Goal: Check status: Check status

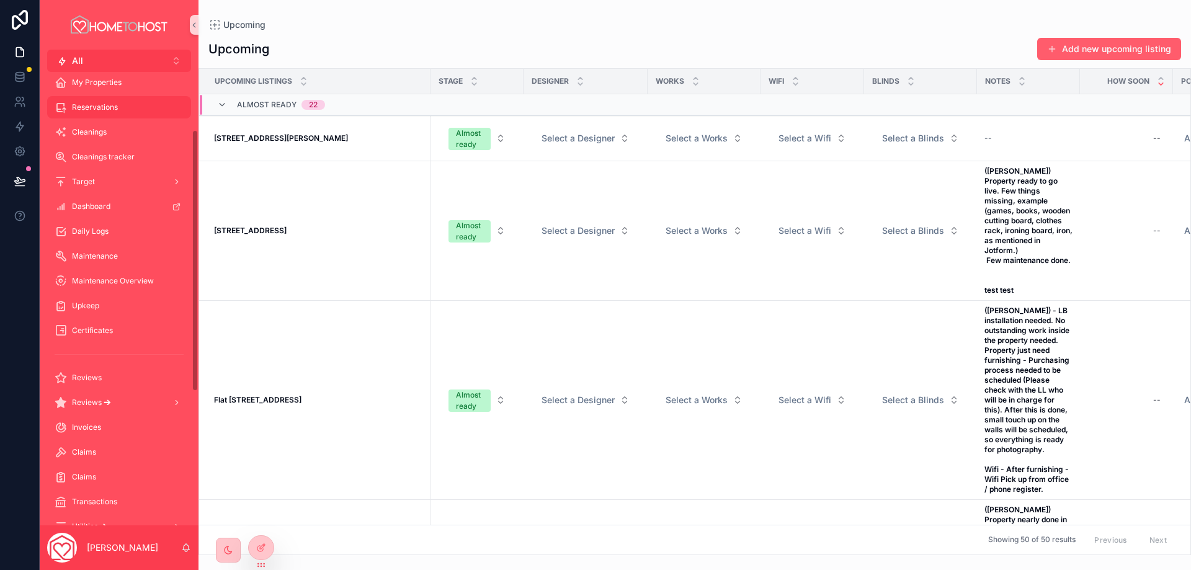
scroll to position [20, 0]
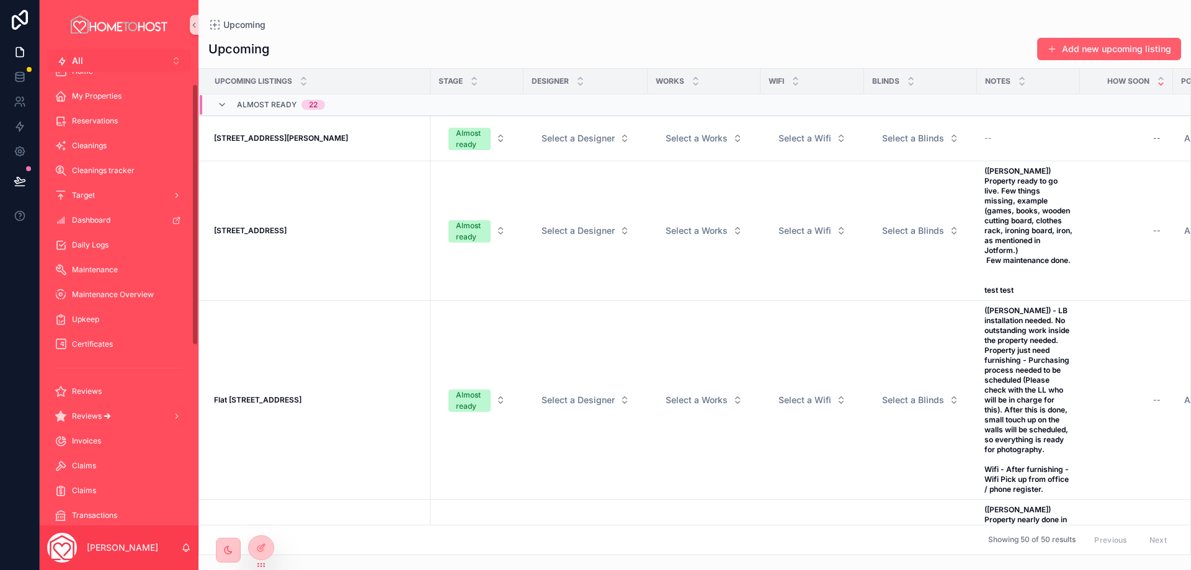
click at [85, 63] on button "All Alt 2" at bounding box center [119, 61] width 144 height 22
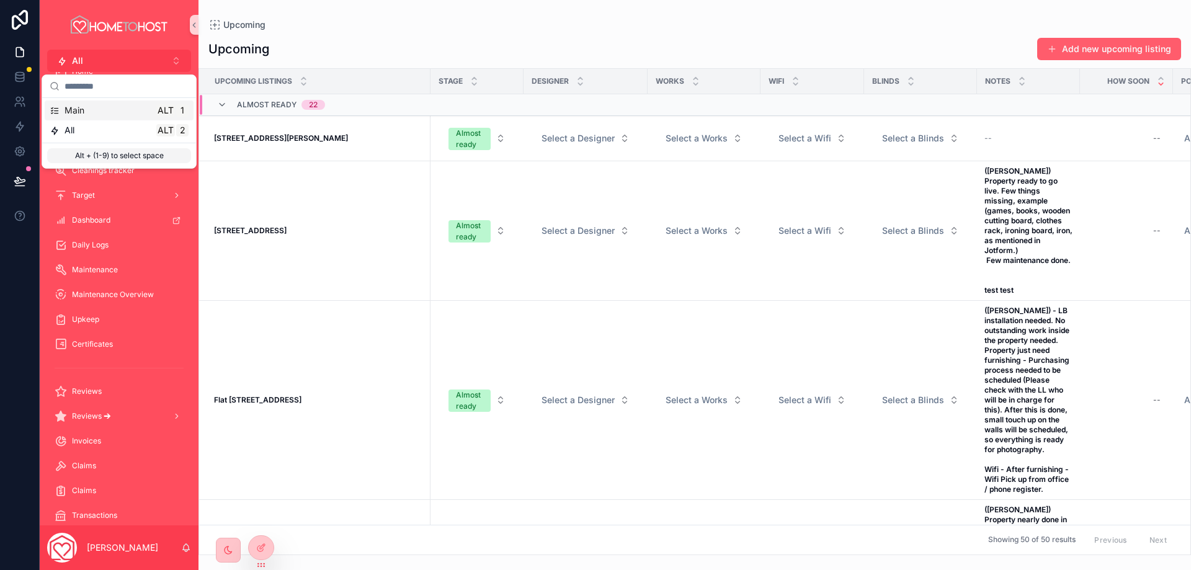
click at [98, 110] on div "Main Alt 1" at bounding box center [119, 110] width 139 height 12
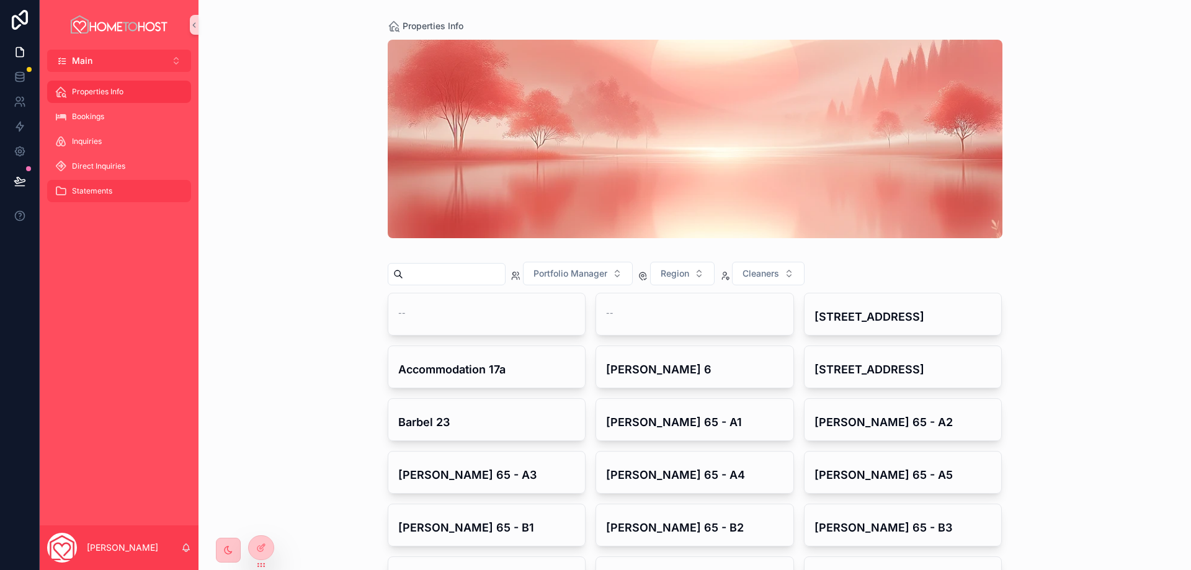
click at [118, 187] on div "Statements" at bounding box center [119, 191] width 129 height 20
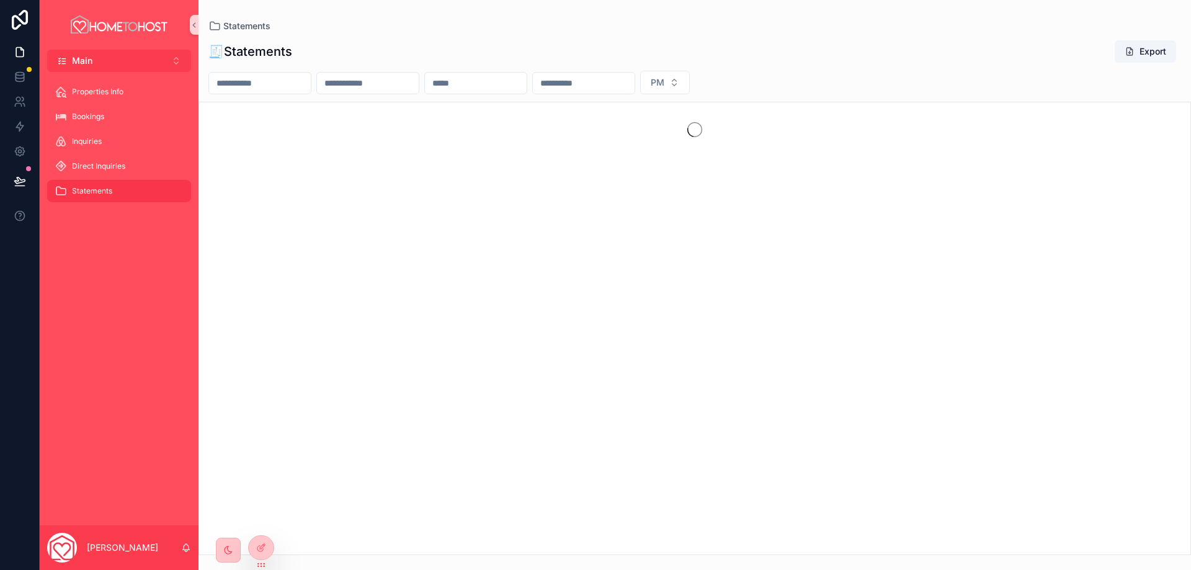
click at [118, 187] on div "Statements" at bounding box center [119, 191] width 129 height 20
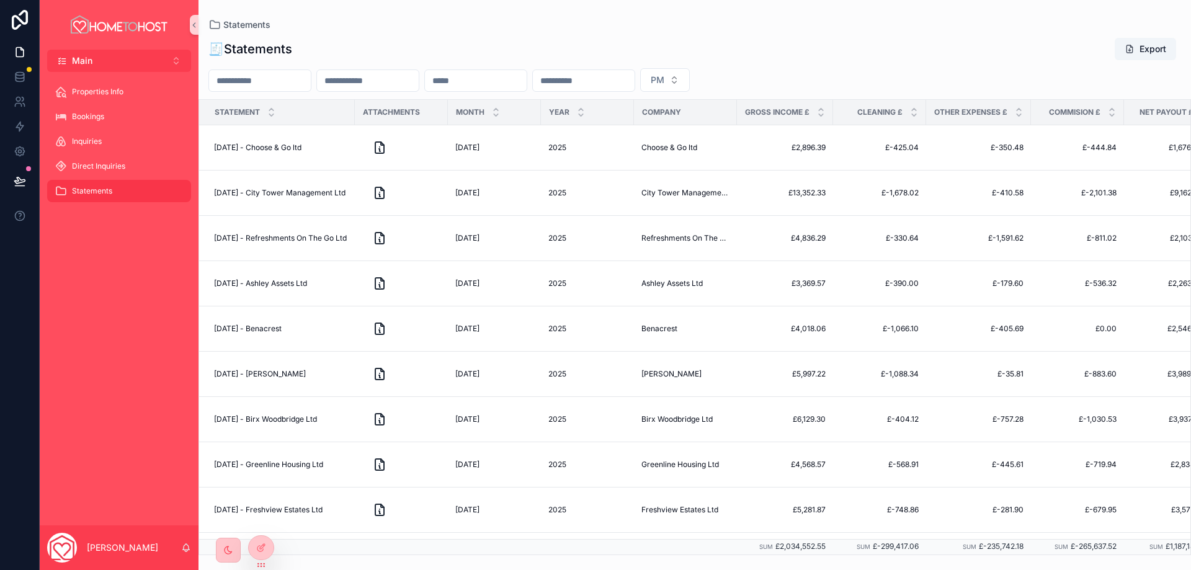
click at [527, 83] on input "scrollable content" at bounding box center [476, 80] width 102 height 17
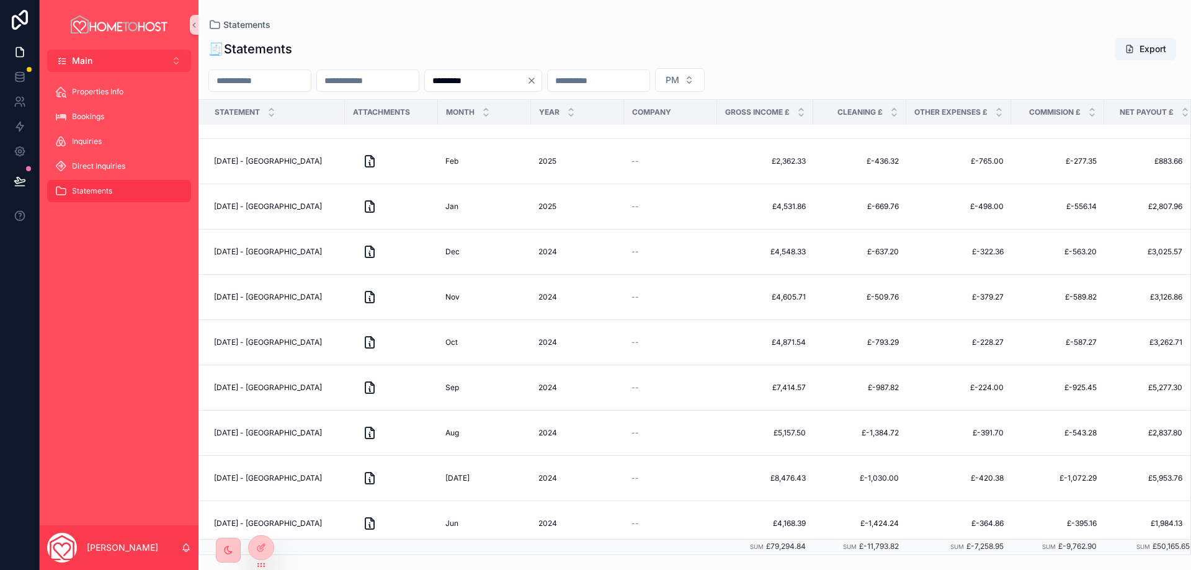
scroll to position [310, 0]
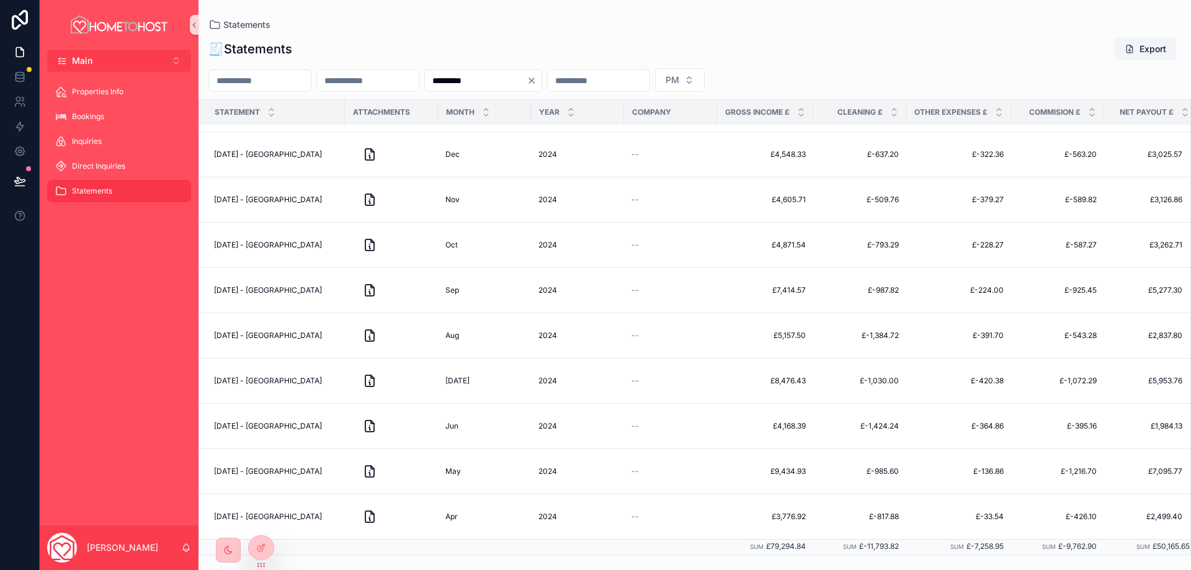
type input "*********"
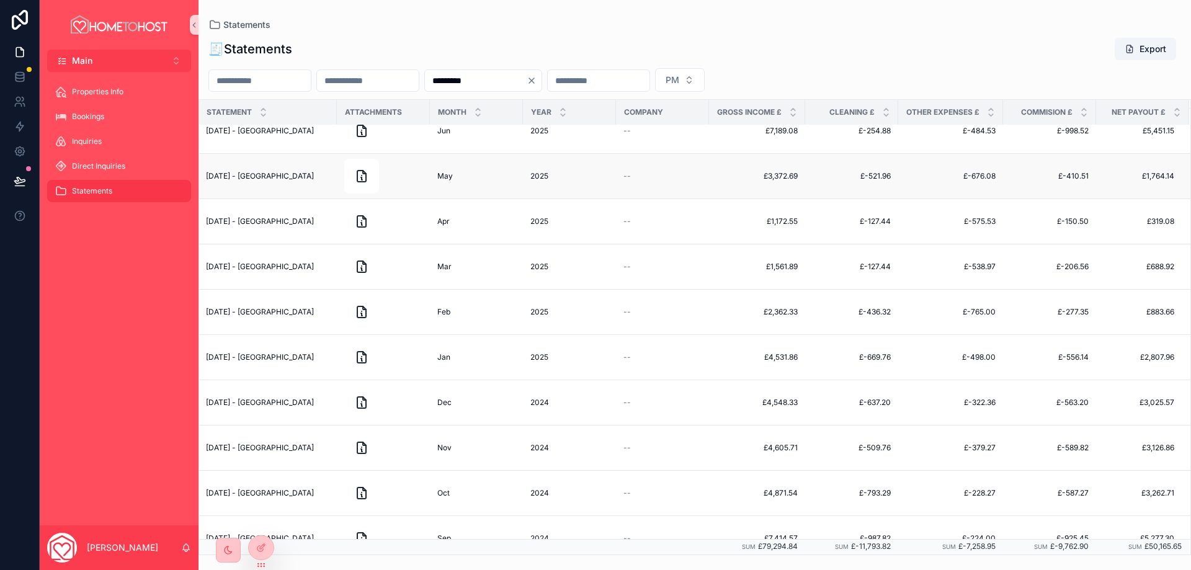
scroll to position [0, 17]
